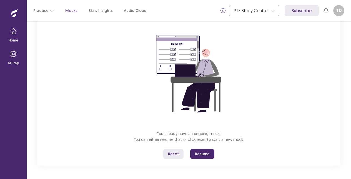
scroll to position [41, 0]
click at [203, 154] on button "Resume" at bounding box center [202, 154] width 24 height 10
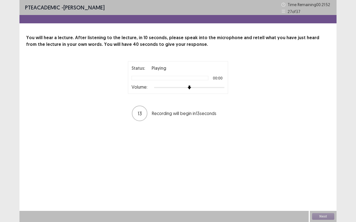
click at [322, 178] on div "Next" at bounding box center [323, 216] width 27 height 11
click at [185, 93] on div "Status: Playing 00:00 Volume:" at bounding box center [178, 77] width 100 height 33
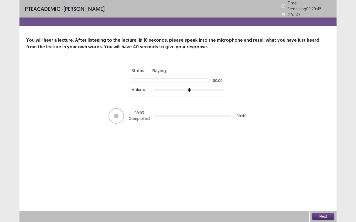
click at [318, 178] on button "Next" at bounding box center [323, 216] width 22 height 7
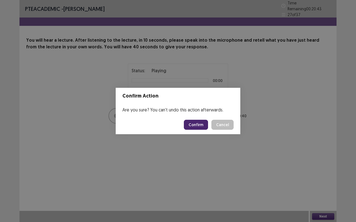
click at [204, 129] on button "Confirm" at bounding box center [196, 125] width 24 height 10
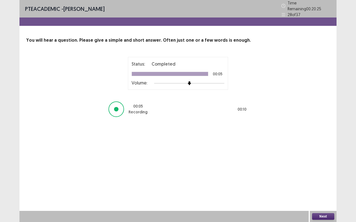
click at [324, 178] on button "Next" at bounding box center [323, 216] width 22 height 7
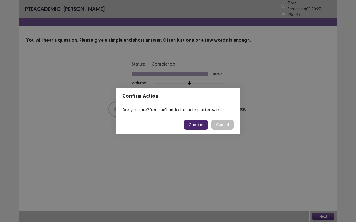
click at [202, 120] on button "Confirm" at bounding box center [196, 125] width 24 height 10
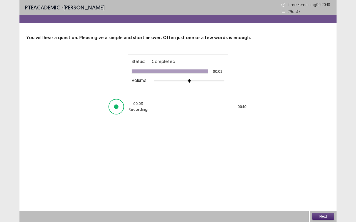
click at [318, 178] on button "Next" at bounding box center [323, 216] width 22 height 7
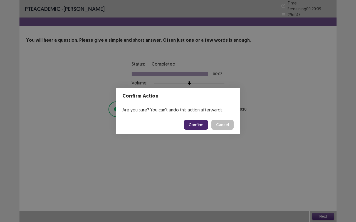
click at [189, 127] on button "Confirm" at bounding box center [196, 125] width 24 height 10
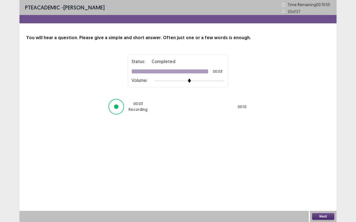
click at [318, 178] on button "Next" at bounding box center [323, 216] width 22 height 7
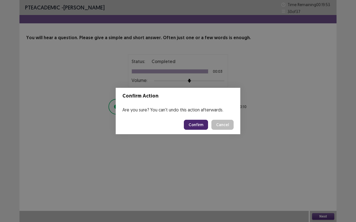
click at [203, 126] on button "Confirm" at bounding box center [196, 125] width 24 height 10
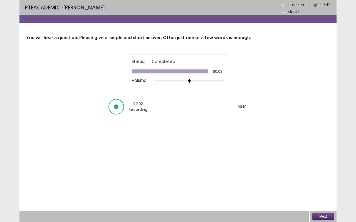
click at [327, 178] on button "Next" at bounding box center [323, 216] width 22 height 7
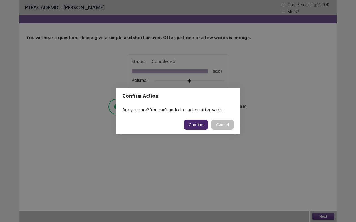
click at [196, 129] on button "Confirm" at bounding box center [196, 125] width 24 height 10
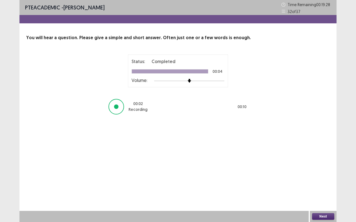
click at [325, 178] on button "Next" at bounding box center [323, 216] width 22 height 7
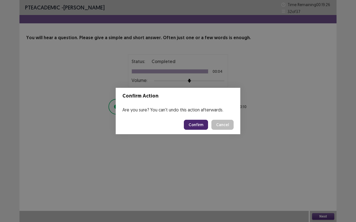
click at [198, 123] on button "Confirm" at bounding box center [196, 125] width 24 height 10
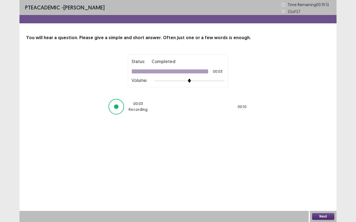
click at [315, 178] on button "Next" at bounding box center [323, 216] width 22 height 7
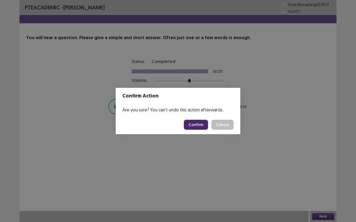
click at [191, 128] on button "Confirm" at bounding box center [196, 125] width 24 height 10
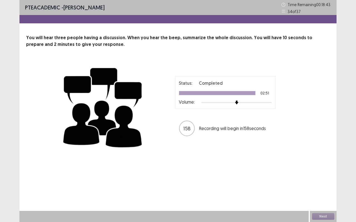
click at [92, 23] on div at bounding box center [177, 19] width 317 height 8
